Goal: Complete application form

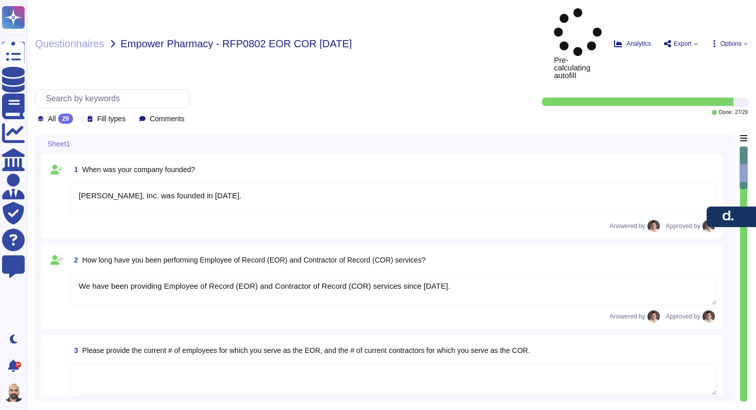
type textarea "Deel, Inc. was founded in 2019."
type textarea "We have been providing Employee of Record (EOR) and Contractor of Record (COR) …"
type textarea "Yes, Deel's platform is designed to support compliance with local labor laws, i…"
type textarea "Yes, we provide 1099 forms to each contractor at the end of the year. The Deel …"
type textarea "Workers can be hired through the Deel platform as either full-time (W-2) employ…"
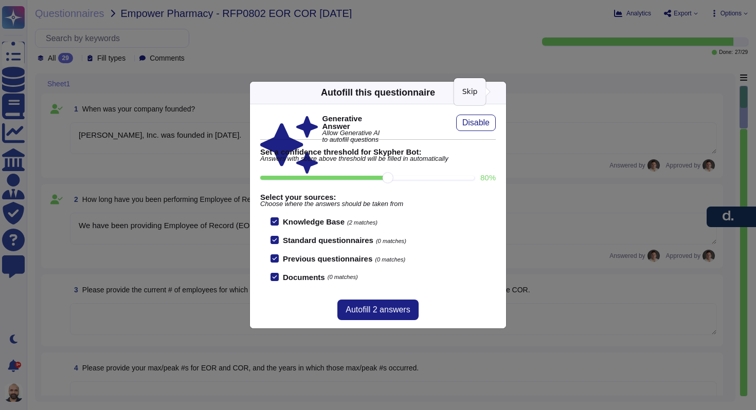
click at [516, 142] on icon at bounding box center [598, 224] width 165 height 165
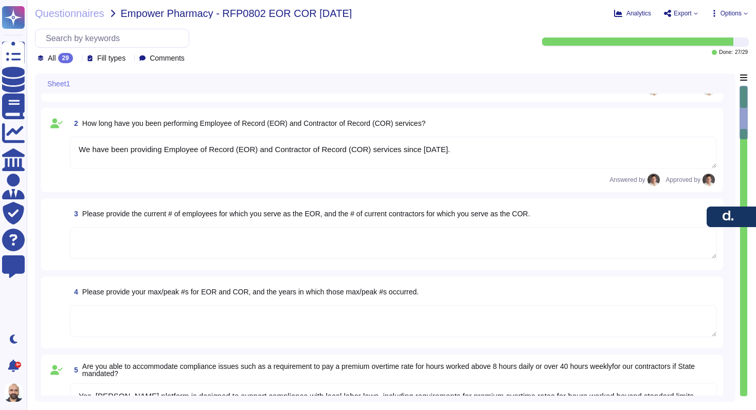
type textarea "Yes, clients with entities in the United States can hire employees as W-2 in th…"
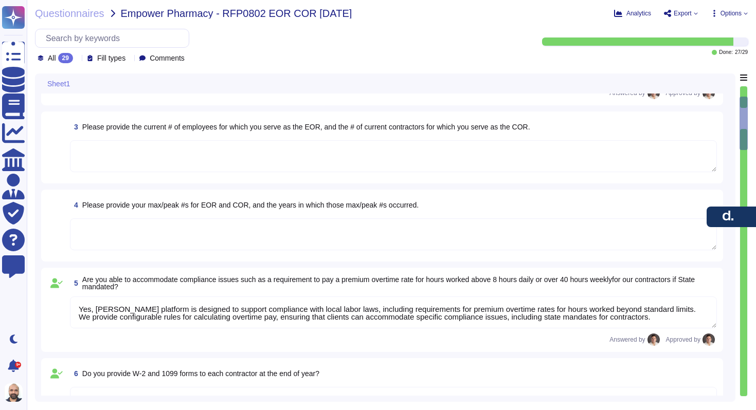
type textarea "There is no percentage of COR staff that we lose due to reasons other than the …"
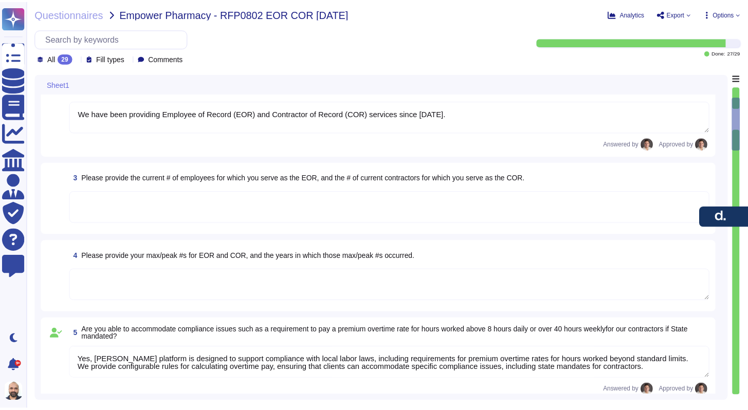
scroll to position [0, 0]
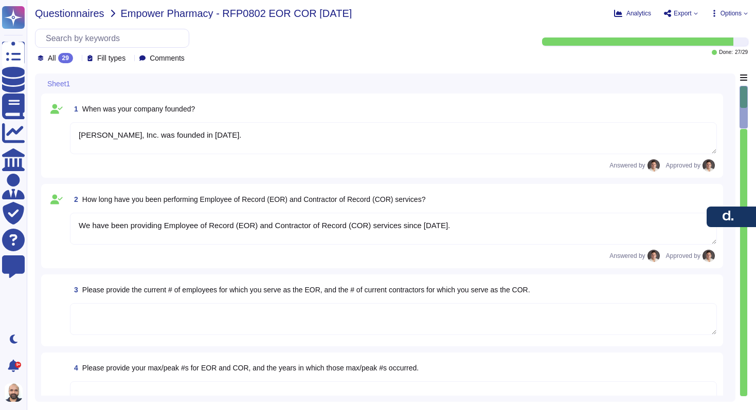
click at [62, 16] on span "Questionnaires" at bounding box center [69, 13] width 69 height 10
